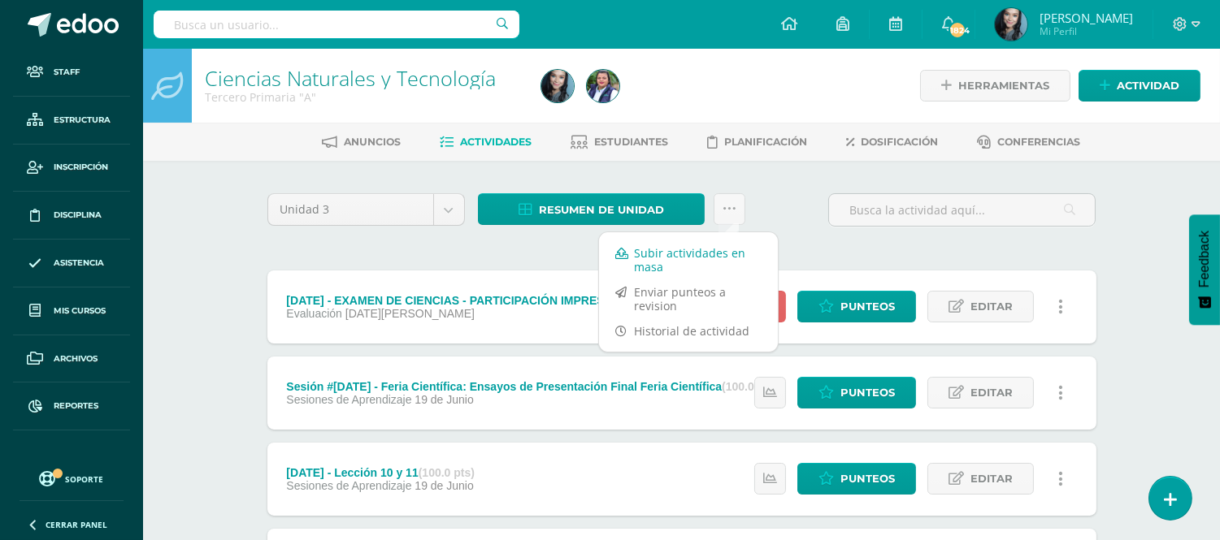
click at [704, 249] on link "Subir actividades en masa" at bounding box center [688, 260] width 179 height 39
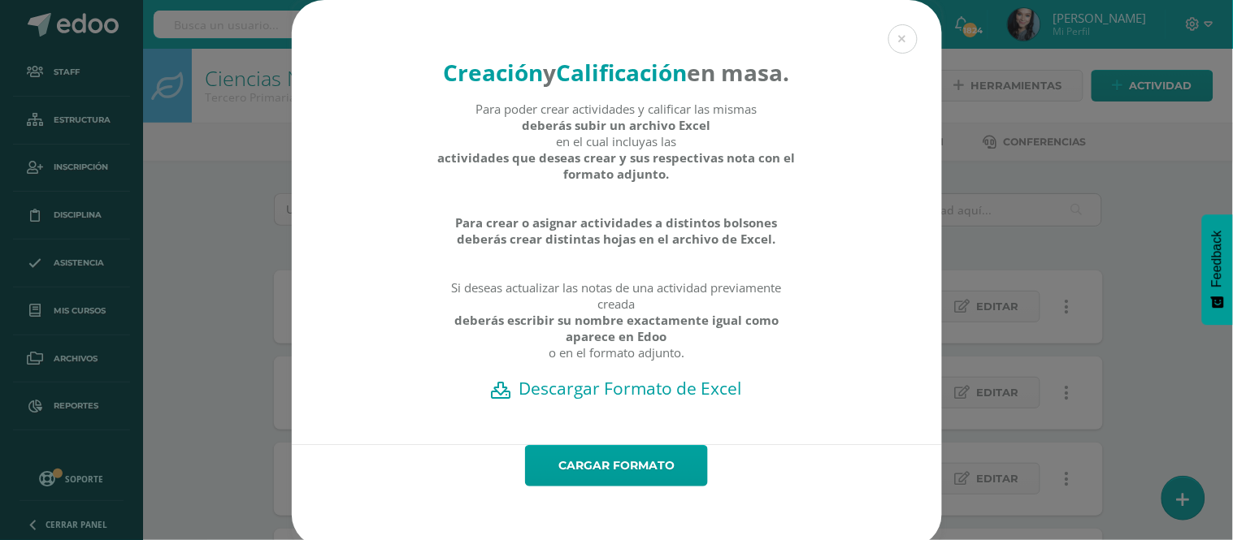
click at [638, 400] on h2 "Descargar Formato de Excel" at bounding box center [616, 388] width 593 height 23
click at [907, 41] on button at bounding box center [902, 38] width 29 height 29
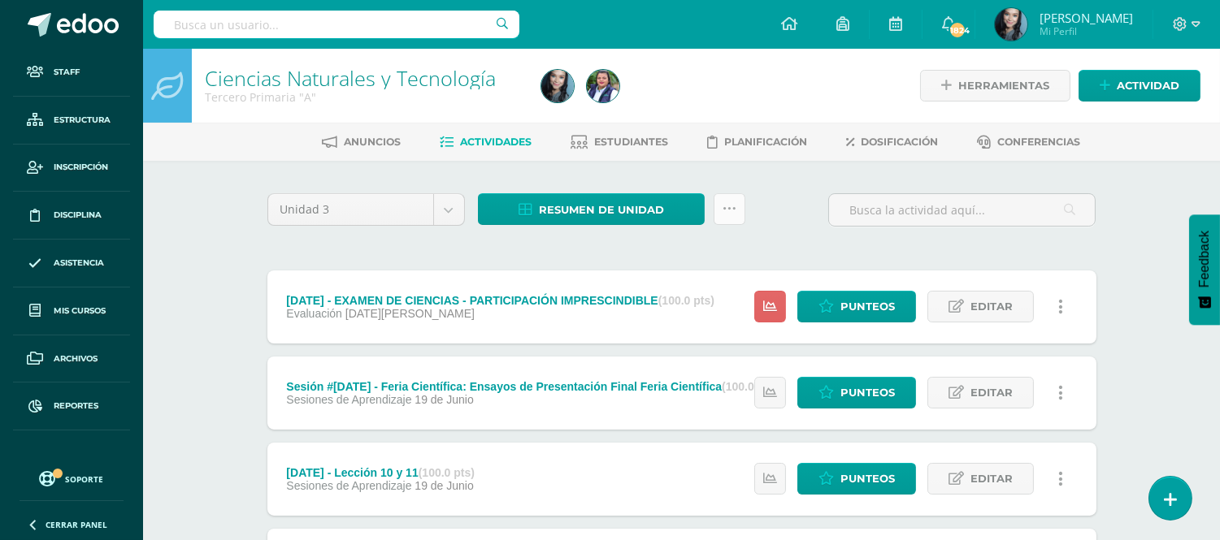
click at [731, 219] on link at bounding box center [730, 209] width 32 height 32
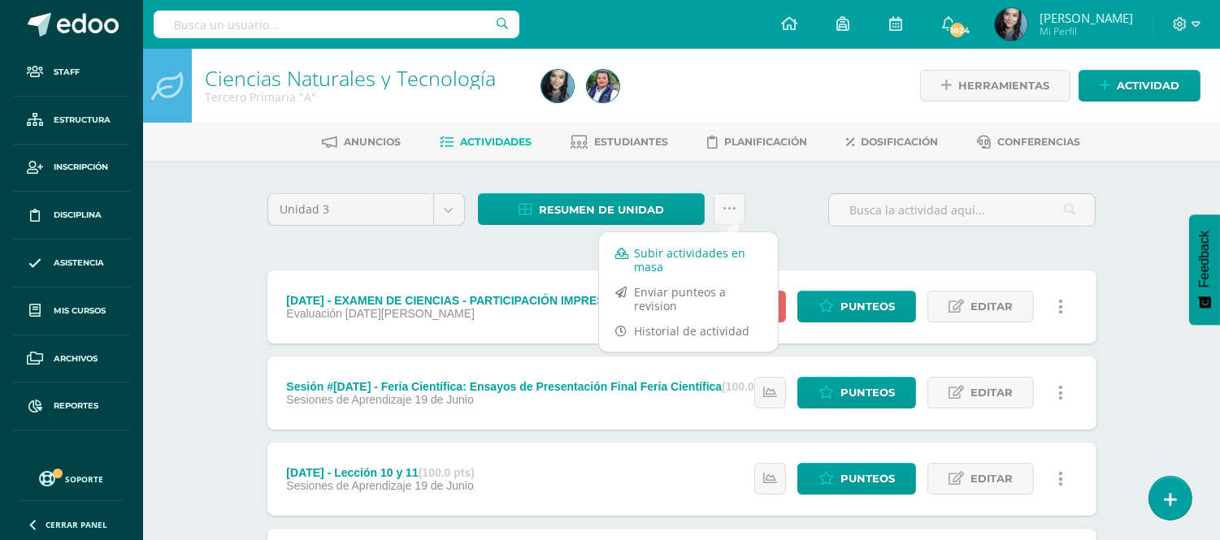
click at [701, 258] on link "Subir actividades en masa" at bounding box center [688, 260] width 179 height 39
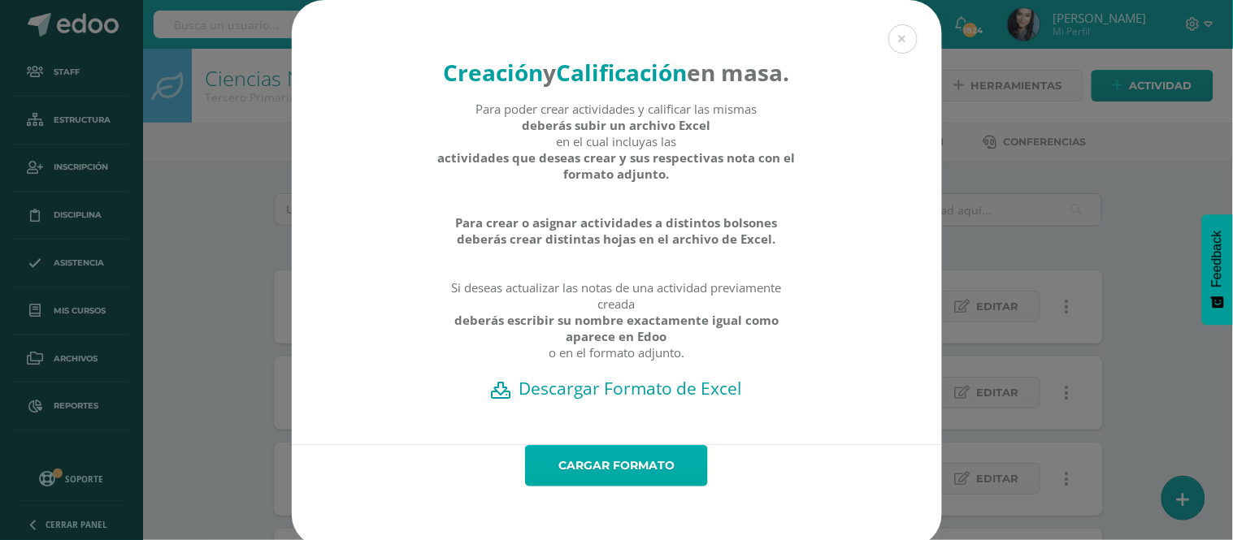
click at [675, 486] on link "Cargar formato" at bounding box center [616, 465] width 183 height 41
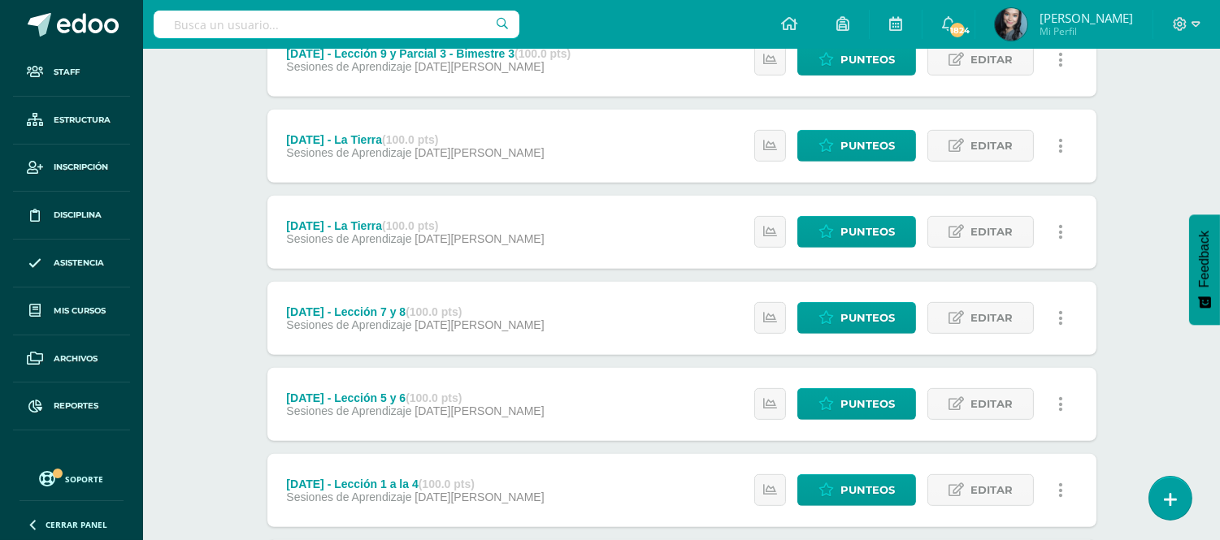
scroll to position [1541, 0]
